Goal: Transaction & Acquisition: Obtain resource

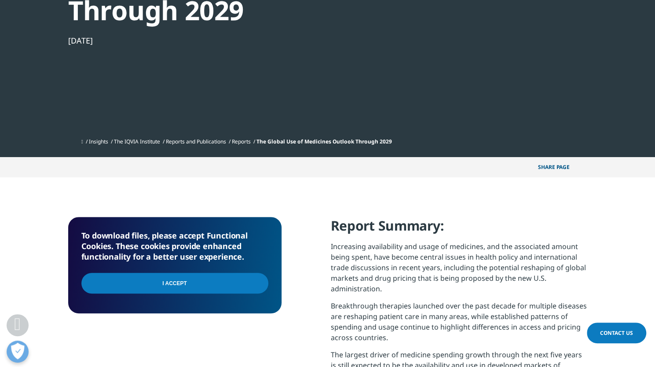
scroll to position [174, 0]
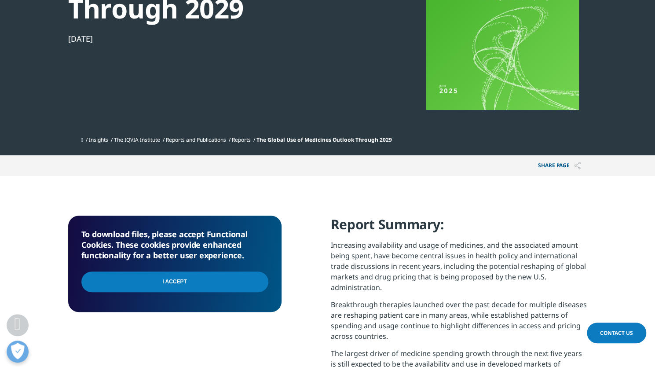
click at [181, 283] on input "I Accept" at bounding box center [174, 282] width 187 height 21
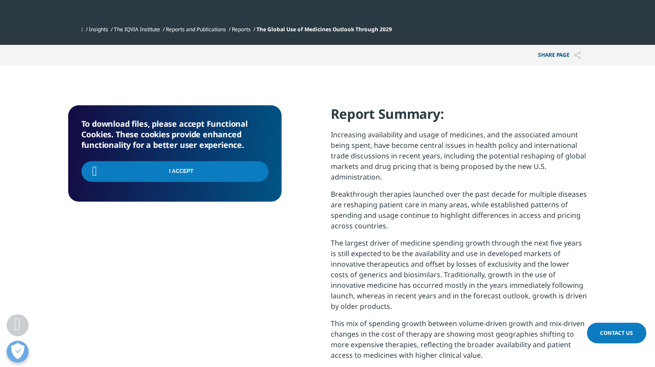
scroll to position [284, 0]
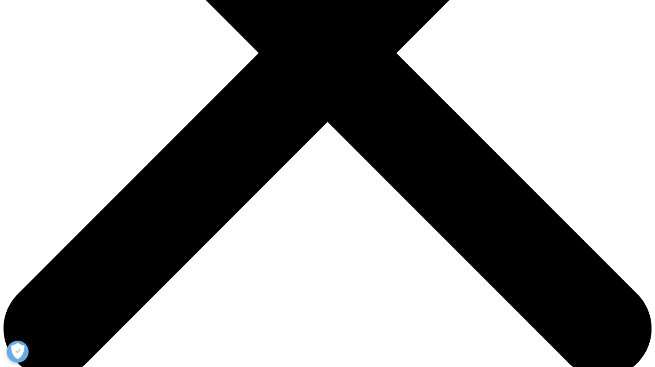
scroll to position [312, 0]
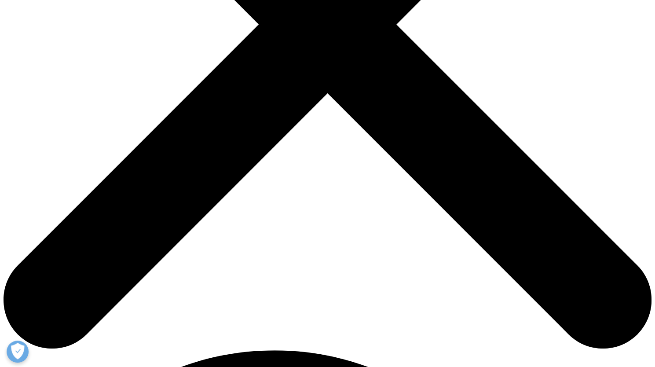
type input "Charlie"
type input "He"
type input "Charlie.he@halma.com"
select select "[GEOGRAPHIC_DATA]"
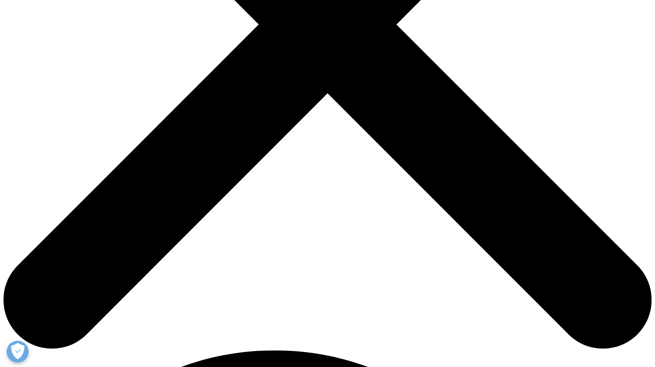
type input "Director"
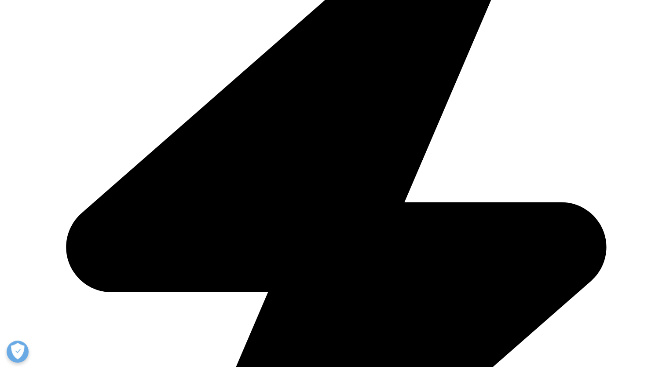
type input "Halma"
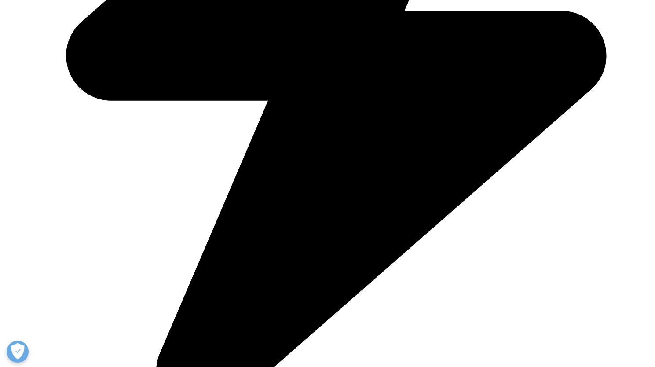
scroll to position [526, 0]
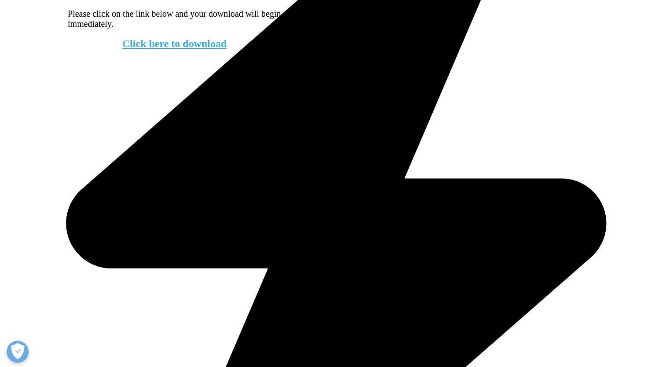
scroll to position [354, 519]
click at [227, 45] on div "Click here to download" at bounding box center [174, 39] width 213 height 21
click at [223, 49] on link "Click here to download" at bounding box center [174, 43] width 105 height 11
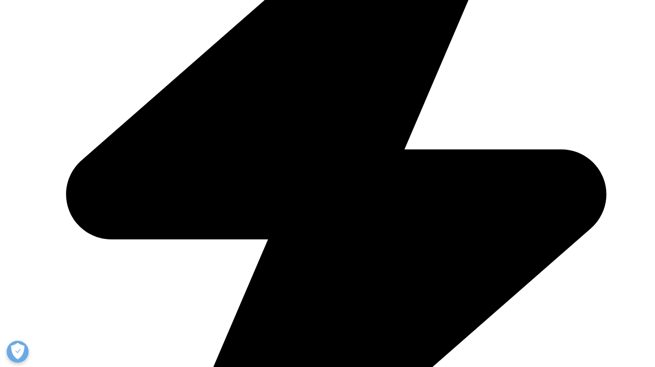
scroll to position [0, 0]
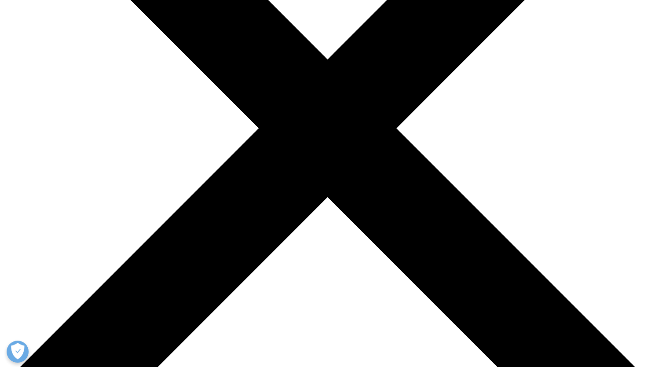
scroll to position [370, 0]
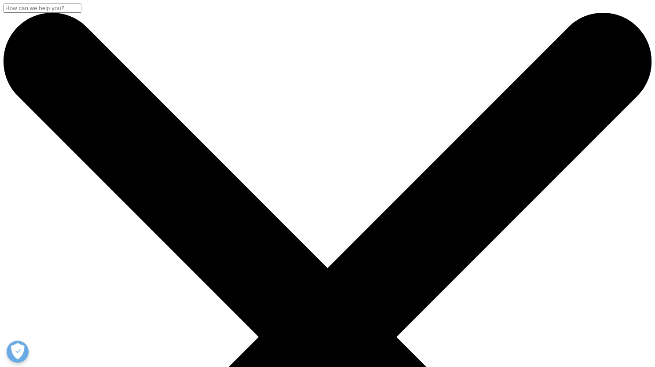
scroll to position [132, 0]
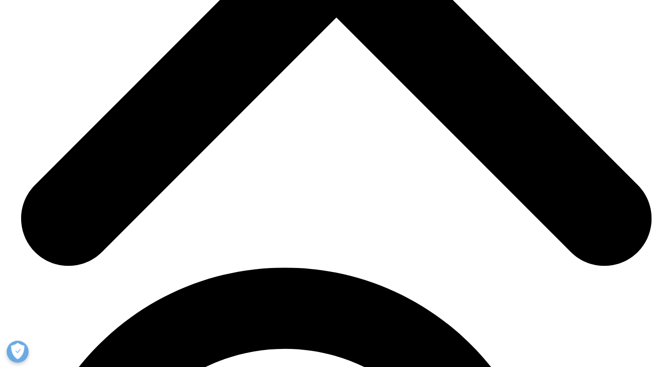
scroll to position [3235, 0]
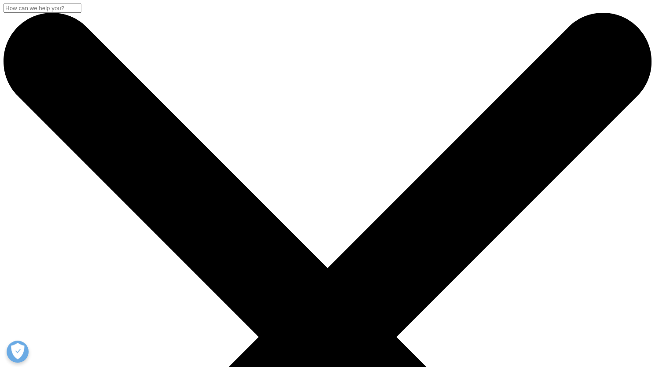
scroll to position [206, 0]
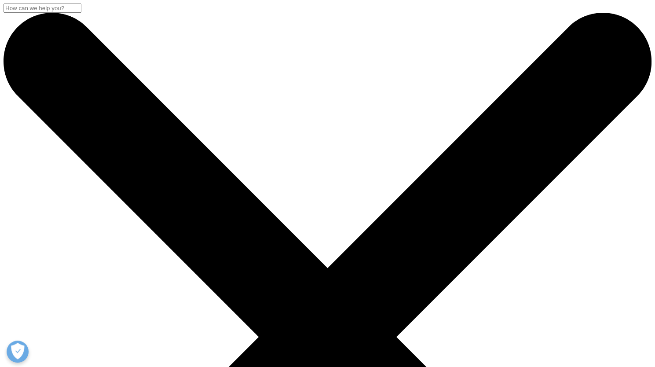
scroll to position [155, 0]
